Goal: Information Seeking & Learning: Learn about a topic

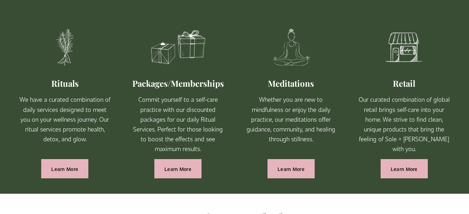
scroll to position [430, 0]
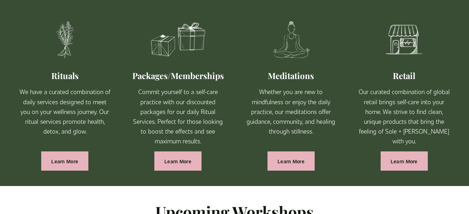
click at [186, 170] on link "Learn More" at bounding box center [177, 160] width 47 height 19
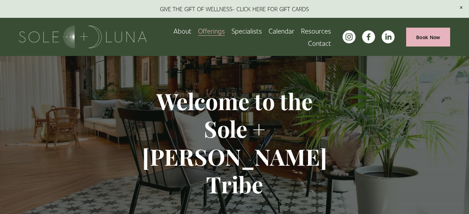
click at [286, 32] on link "Calendar" at bounding box center [281, 31] width 26 height 12
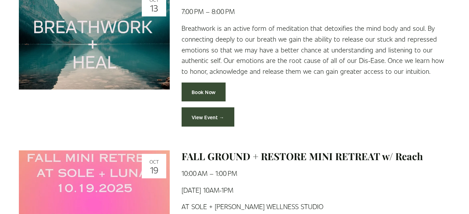
scroll to position [516, 0]
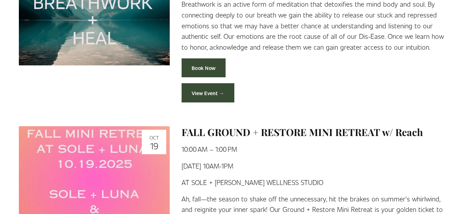
click at [218, 90] on link "View Event →" at bounding box center [207, 92] width 53 height 19
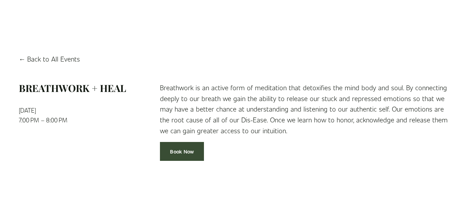
scroll to position [28, 0]
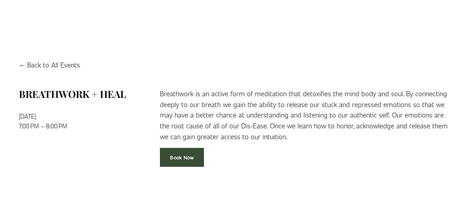
click at [61, 66] on link "Back to All Events" at bounding box center [49, 64] width 61 height 11
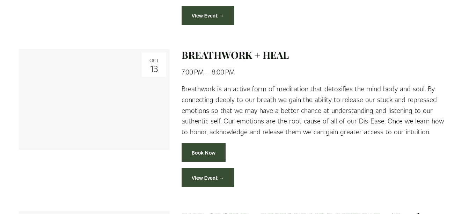
scroll to position [435, 0]
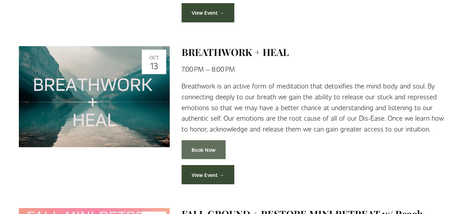
click at [209, 152] on link "Book Now" at bounding box center [203, 149] width 44 height 19
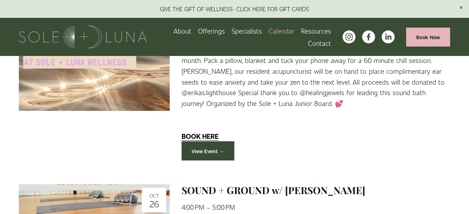
scroll to position [691, 0]
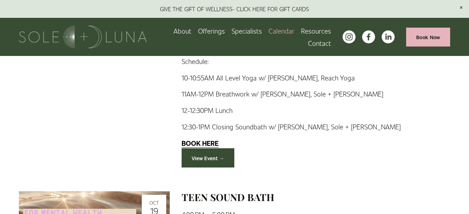
click at [212, 35] on span "Offerings" at bounding box center [211, 30] width 27 height 11
click at [0, 0] on span "Rituals" at bounding box center [0, 0] width 0 height 0
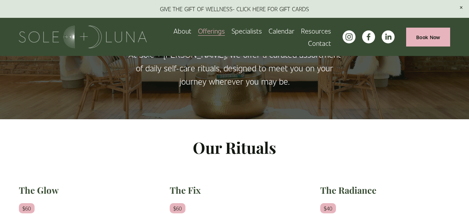
scroll to position [75, 0]
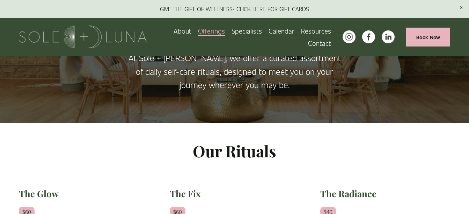
click at [322, 29] on span "Resources" at bounding box center [316, 30] width 30 height 11
click at [0, 0] on span "FAQs" at bounding box center [0, 0] width 0 height 0
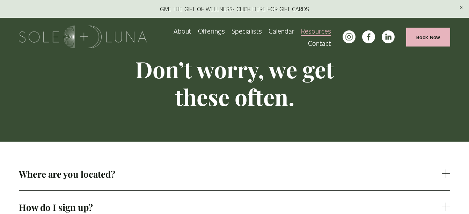
scroll to position [21, 0]
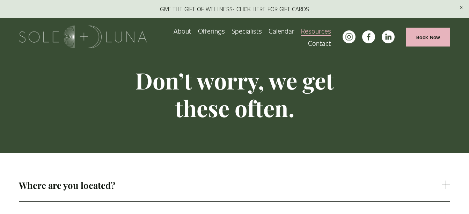
click at [185, 29] on link "About" at bounding box center [182, 31] width 18 height 12
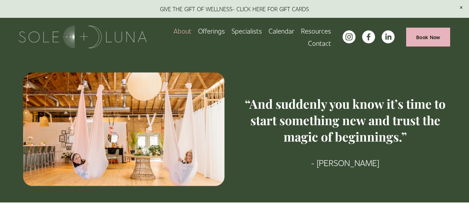
click at [219, 33] on span "Offerings" at bounding box center [211, 30] width 27 height 11
click at [0, 0] on span "Retail" at bounding box center [0, 0] width 0 height 0
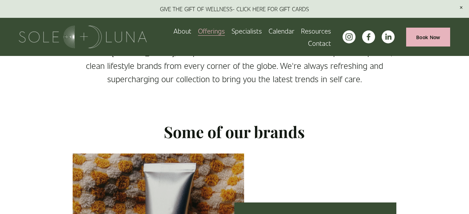
scroll to position [142, 0]
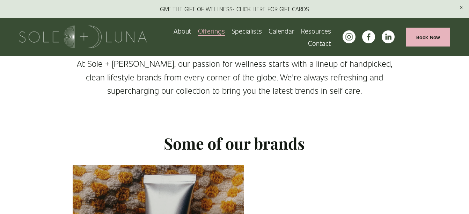
click at [251, 31] on link "Specialists" at bounding box center [246, 31] width 30 height 12
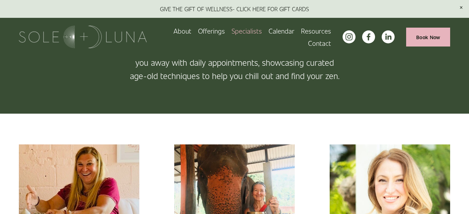
scroll to position [72, 0]
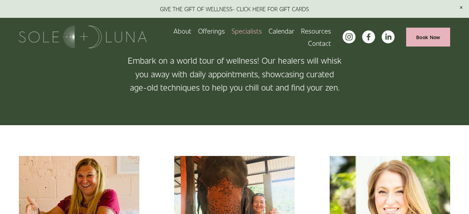
click at [0, 0] on span "Charm School!" at bounding box center [0, 0] width 0 height 0
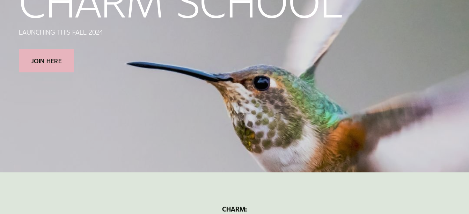
scroll to position [49, 0]
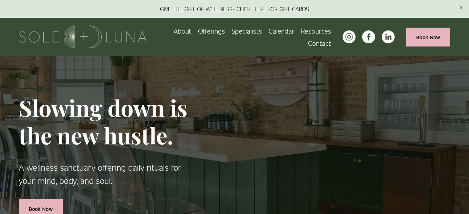
click at [0, 0] on span "Packages/Memberships" at bounding box center [0, 0] width 0 height 0
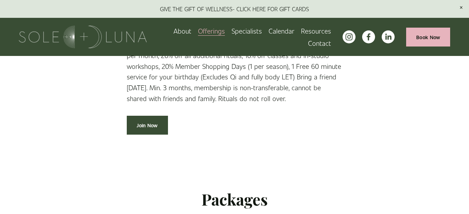
scroll to position [456, 0]
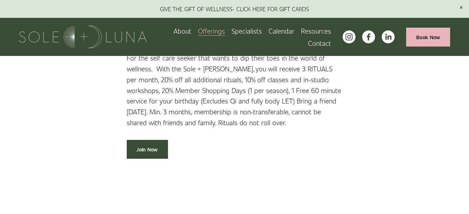
click at [0, 0] on span "Rituals" at bounding box center [0, 0] width 0 height 0
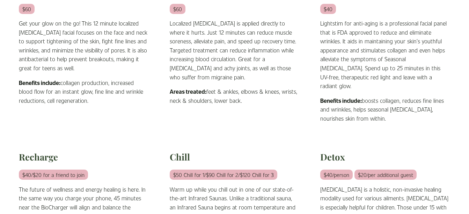
scroll to position [226, 0]
